Goal: Information Seeking & Learning: Learn about a topic

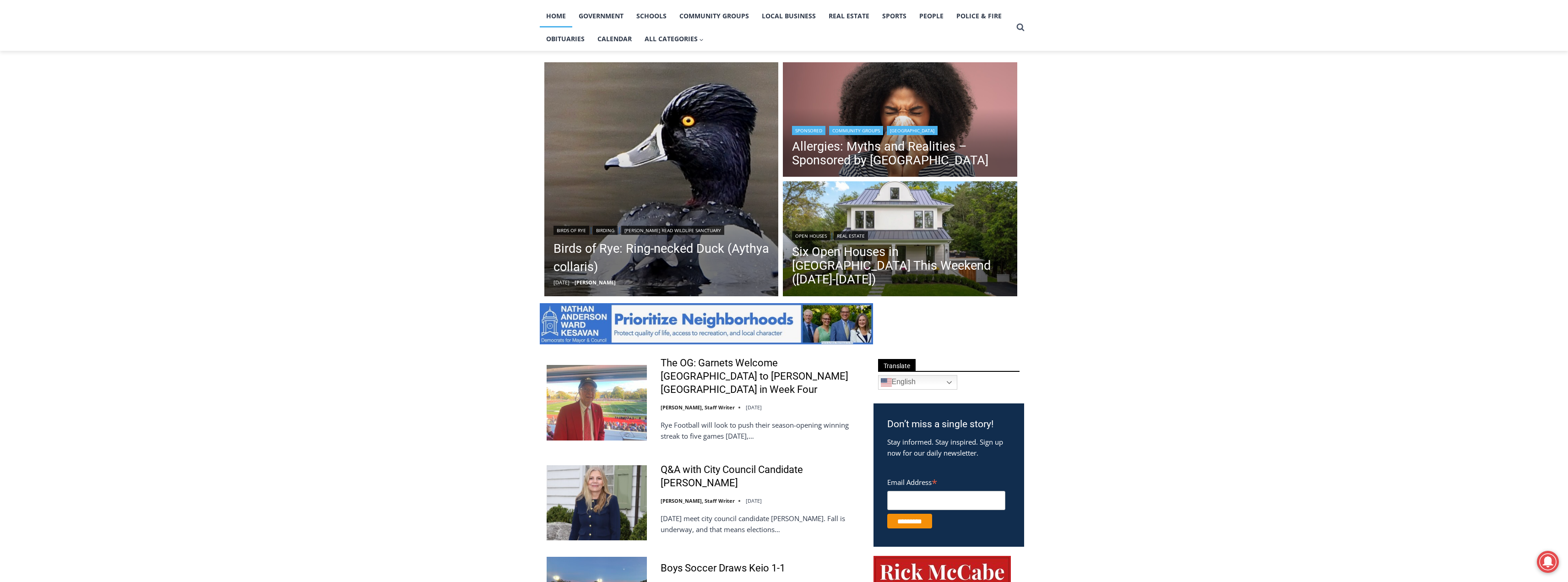
scroll to position [275, 0]
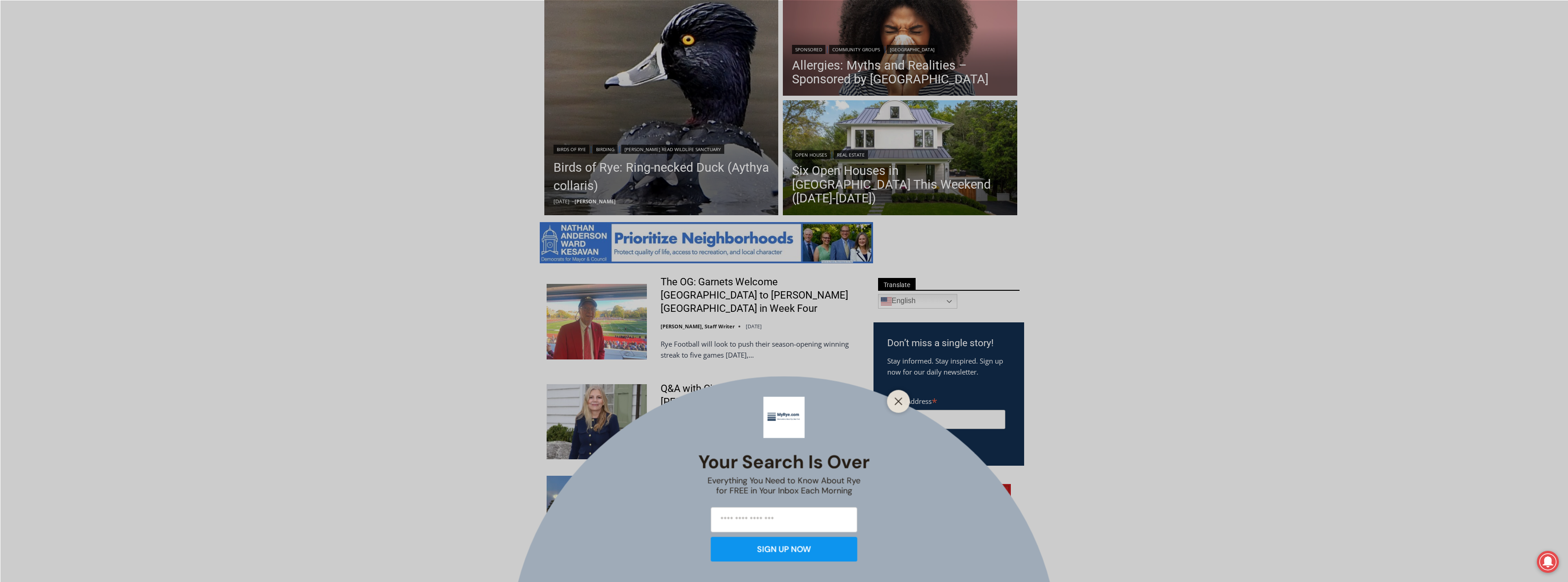
click at [752, 294] on div "Your Search is Over Everything You Need to Know About Rye for FREE in Your Inbo…" at bounding box center [784, 291] width 1568 height 582
click at [903, 397] on button "Close" at bounding box center [898, 401] width 13 height 13
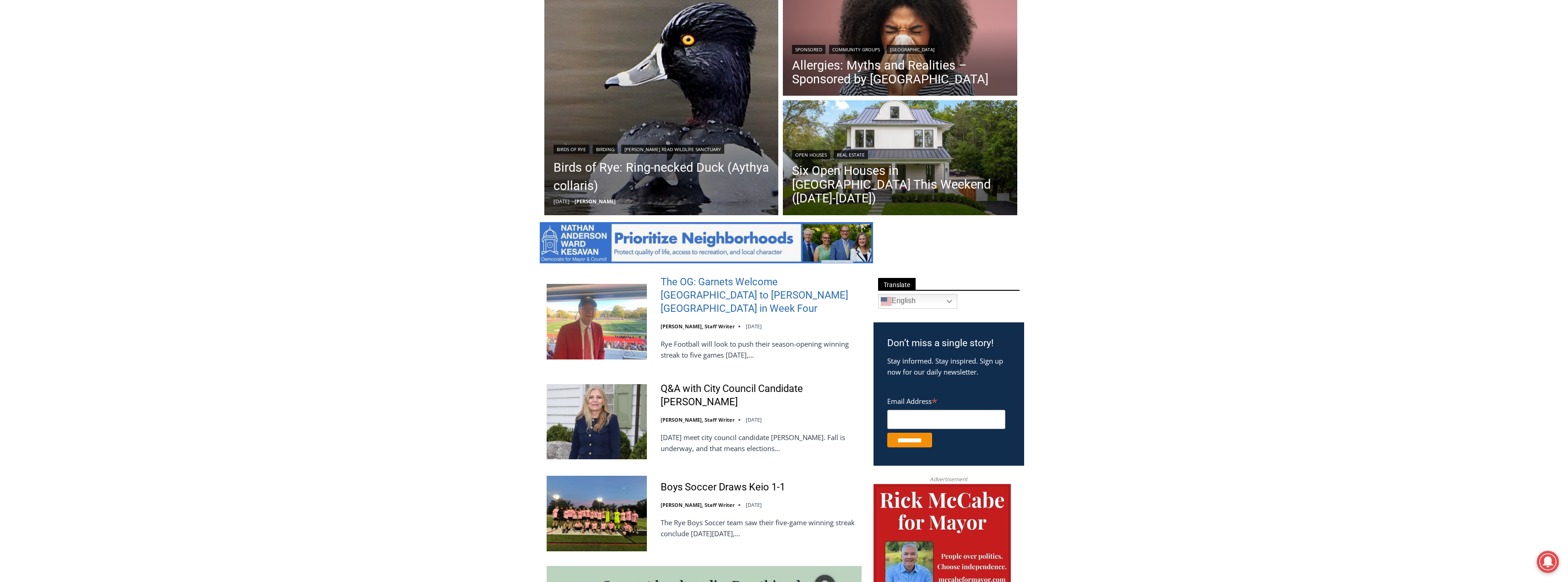
click at [729, 291] on link "The OG: Garnets Welcome [GEOGRAPHIC_DATA] to [PERSON_NAME][GEOGRAPHIC_DATA] in …" at bounding box center [761, 295] width 201 height 40
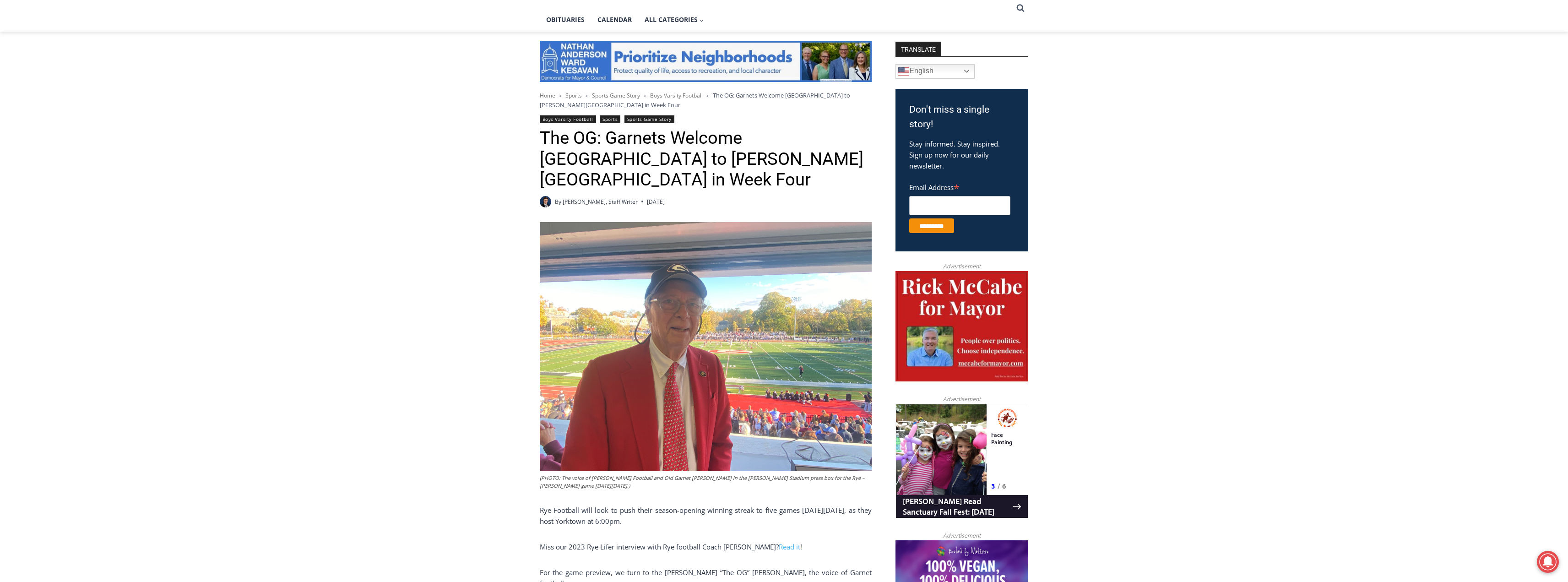
scroll to position [211, 0]
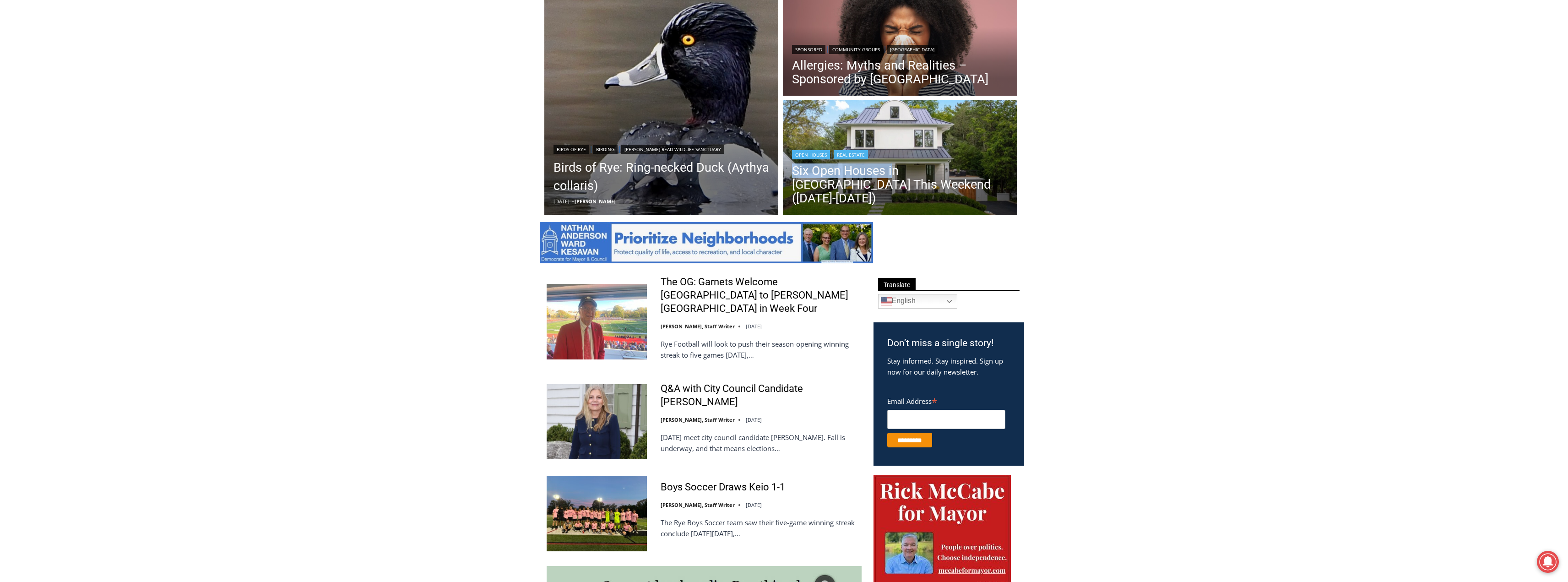
click at [891, 173] on header "Open Houses | Real Estate Six Open Houses in Rye This Weekend (October 4-5)" at bounding box center [900, 178] width 234 height 79
click at [878, 160] on div "Open Houses | Real Estate" at bounding box center [900, 154] width 216 height 11
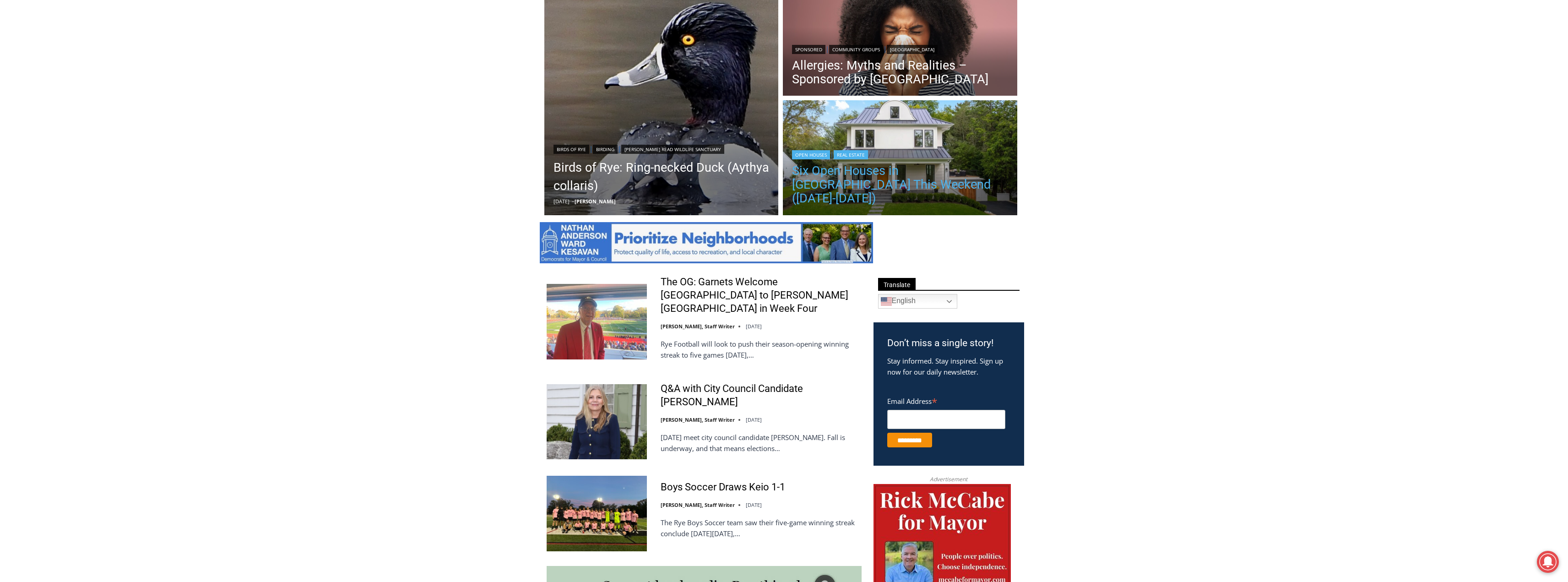
click at [880, 188] on link "Six Open Houses in [GEOGRAPHIC_DATA] This Weekend ([DATE]-[DATE])" at bounding box center [900, 184] width 216 height 41
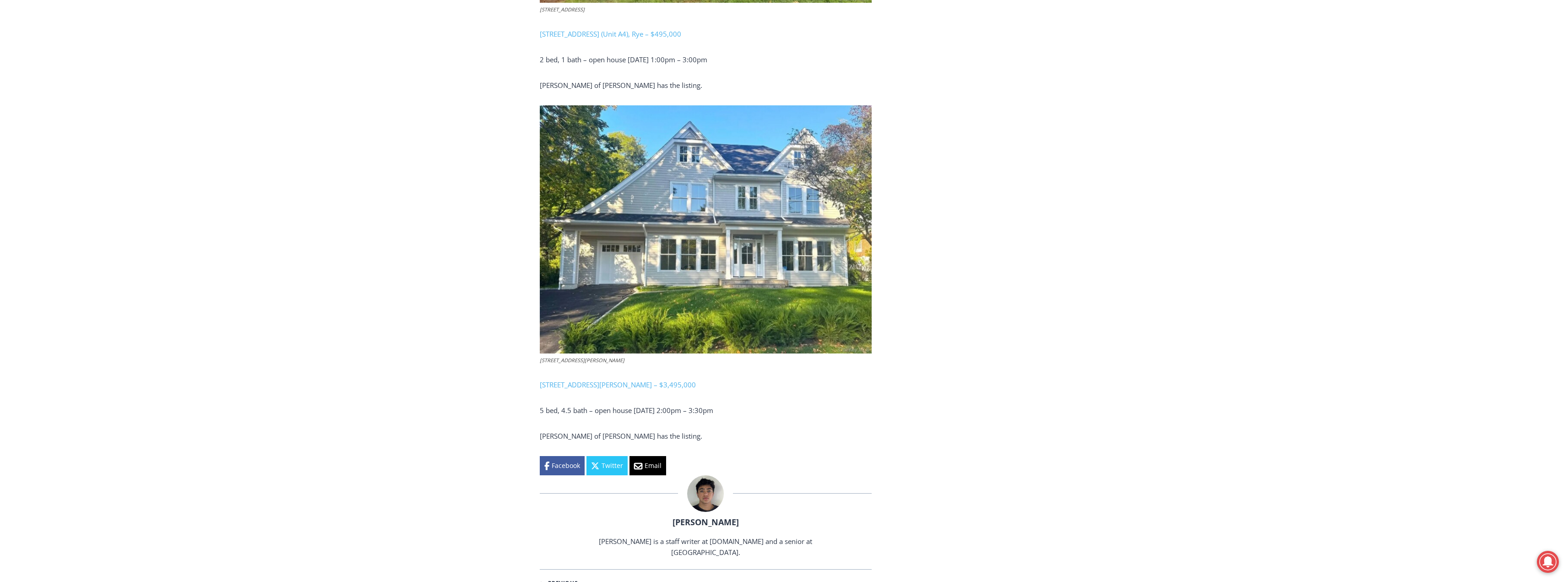
scroll to position [2014, 0]
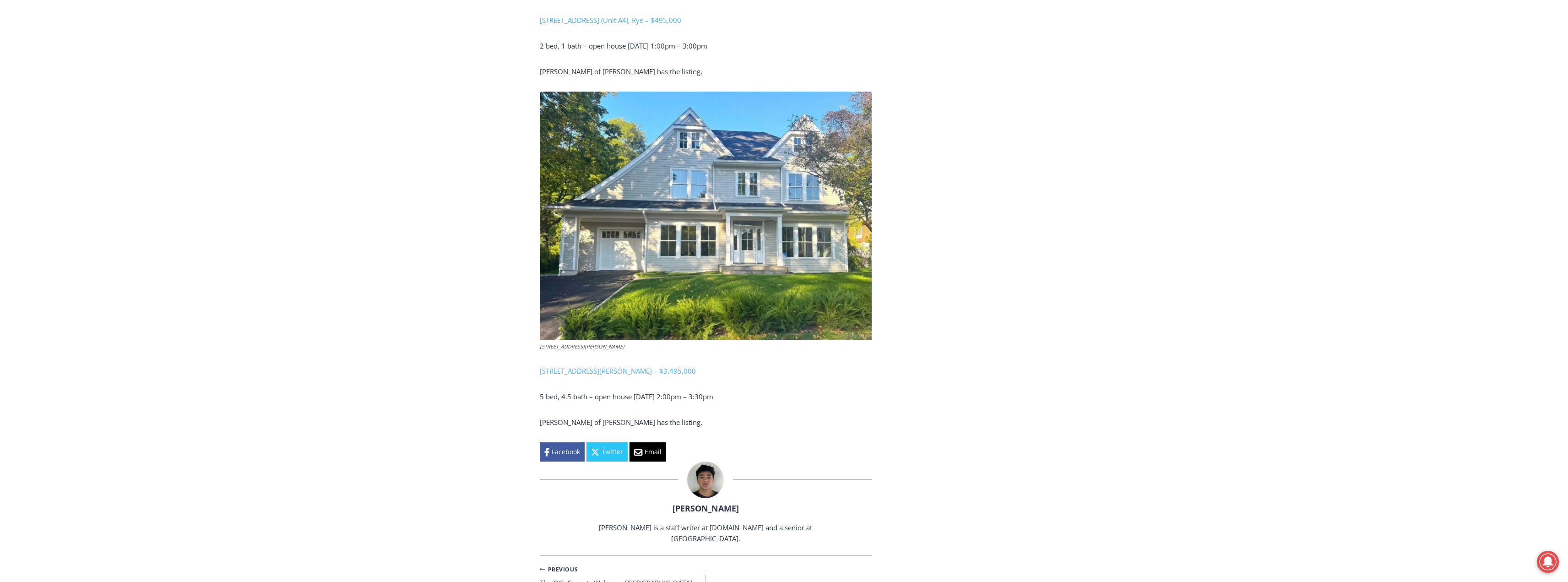
click at [760, 226] on img at bounding box center [705, 216] width 332 height 248
click at [606, 374] on link "76 Glen Oaks Drive, Rye – $3,495,000" at bounding box center [618, 371] width 156 height 9
